Goal: Task Accomplishment & Management: Manage account settings

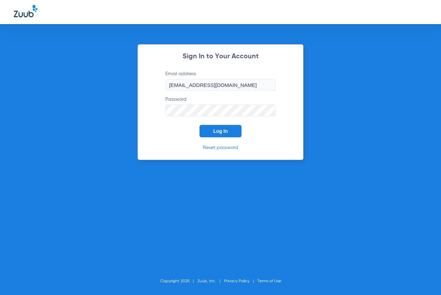
click at [218, 136] on button "Log In" at bounding box center [221, 131] width 42 height 12
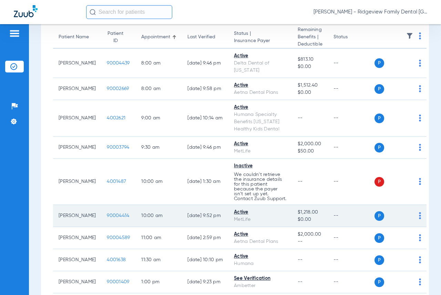
scroll to position [138, 0]
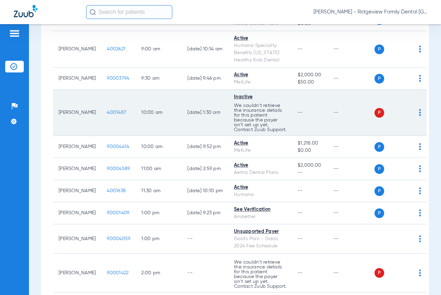
click at [419, 116] on img at bounding box center [420, 112] width 2 height 7
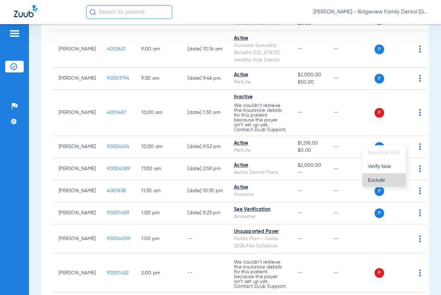
click at [377, 176] on button "Exclude" at bounding box center [384, 180] width 43 height 14
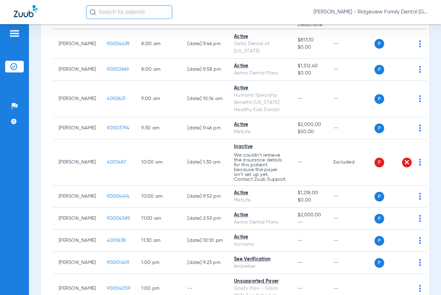
scroll to position [0, 0]
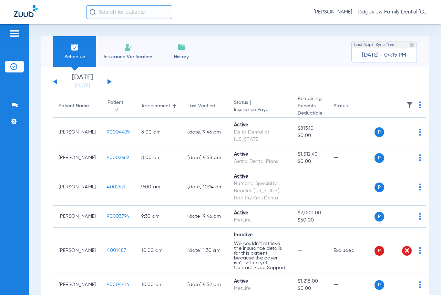
click at [109, 82] on button at bounding box center [110, 81] width 4 height 5
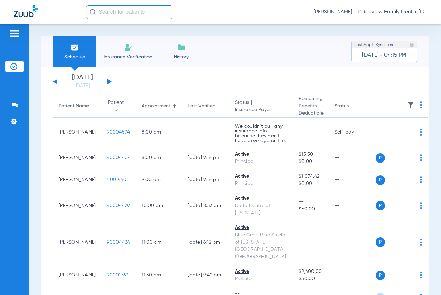
click at [108, 82] on button at bounding box center [110, 81] width 4 height 5
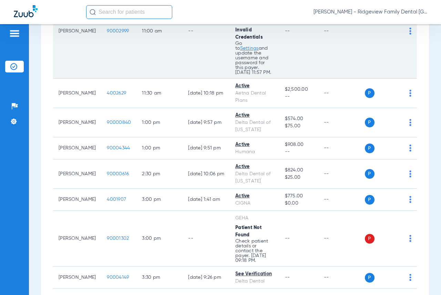
scroll to position [276, 0]
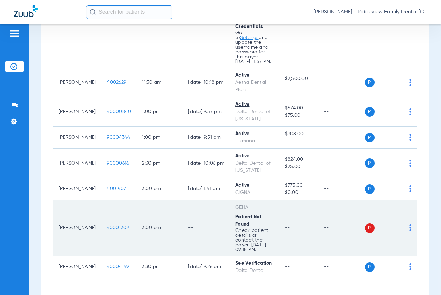
click at [410, 231] on img at bounding box center [411, 227] width 2 height 7
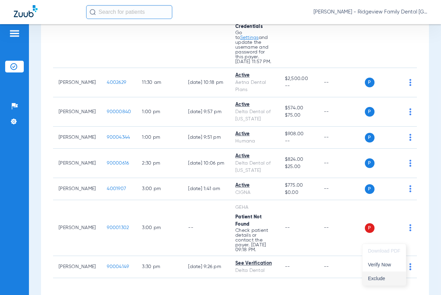
click at [381, 277] on span "Exclude" at bounding box center [384, 278] width 32 height 5
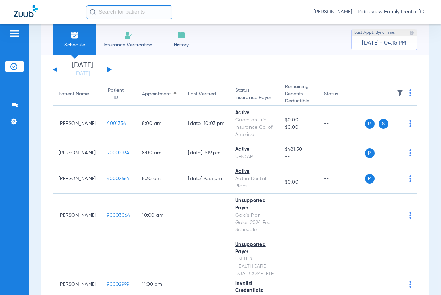
scroll to position [0, 0]
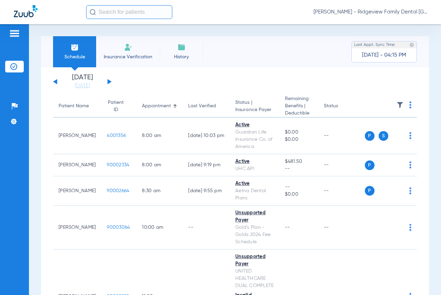
click at [109, 78] on div "[DATE] [DATE] [DATE] [DATE] [DATE] [DATE] [DATE] [DATE] [DATE] [DATE] [DATE] [D…" at bounding box center [82, 81] width 59 height 15
click at [109, 80] on div "[DATE] [DATE] [DATE] [DATE] [DATE] [DATE] [DATE] [DATE] [DATE] [DATE] [DATE] [D…" at bounding box center [82, 81] width 59 height 15
click at [109, 81] on button at bounding box center [110, 81] width 4 height 5
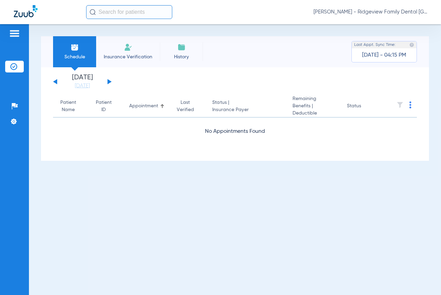
click at [109, 81] on button at bounding box center [110, 81] width 4 height 5
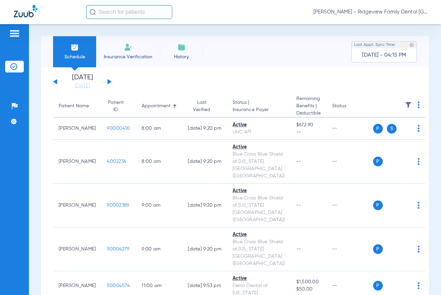
click at [108, 82] on button at bounding box center [110, 81] width 4 height 5
